Goal: Task Accomplishment & Management: Complete application form

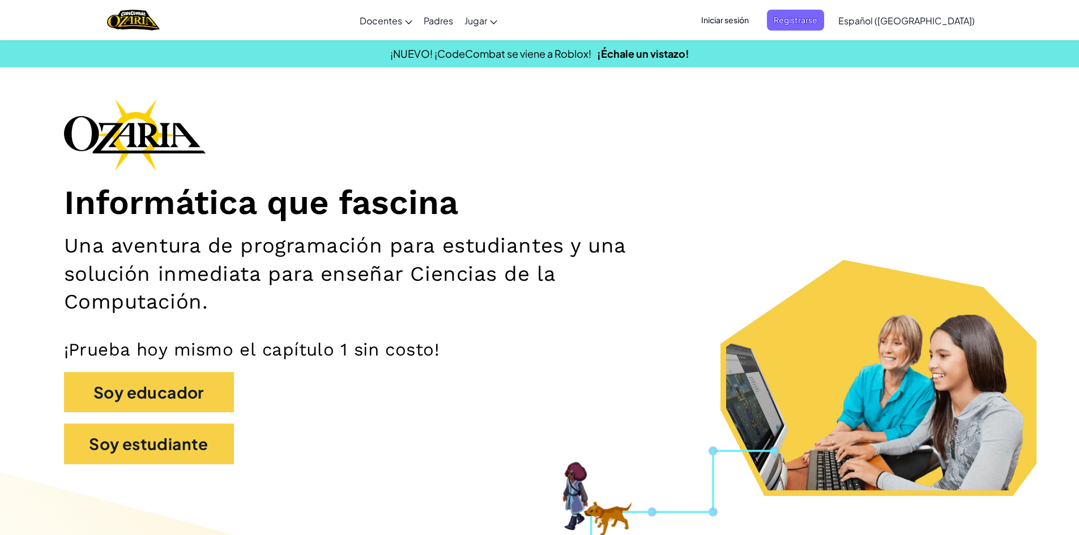
click at [755, 19] on span "Iniciar sesión" at bounding box center [724, 20] width 61 height 21
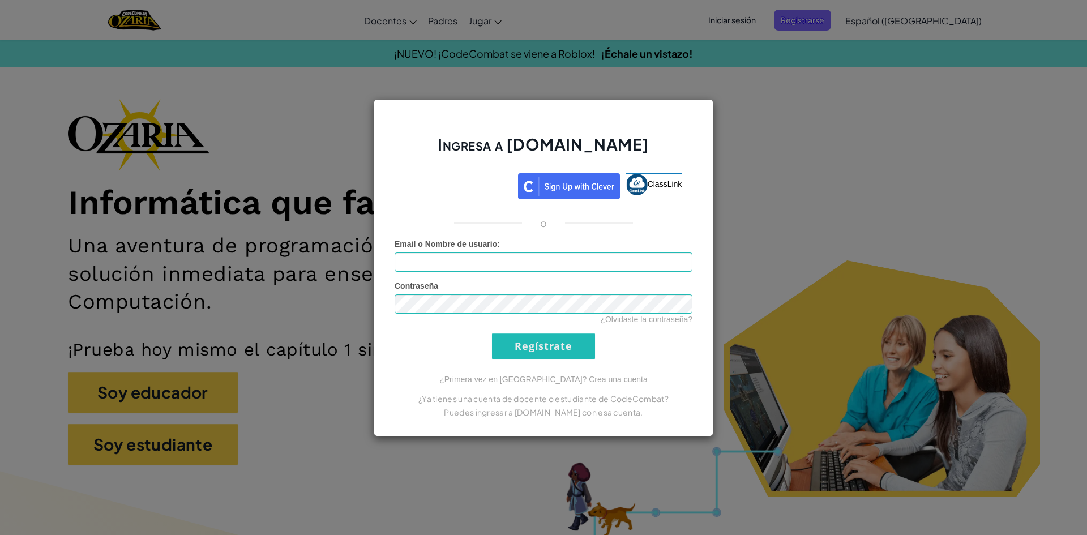
click at [464, 236] on div "Ingresa a [DOMAIN_NAME] ClassLink o Error desconocido. Email o Nombre de usuari…" at bounding box center [544, 268] width 340 height 338
click at [464, 253] on input "Email o Nombre de usuario :" at bounding box center [544, 262] width 298 height 19
type input "[EMAIL_ADDRESS][DOMAIN_NAME]"
click at [558, 348] on input "Regístrate" at bounding box center [543, 346] width 103 height 25
